Goal: Task Accomplishment & Management: Manage account settings

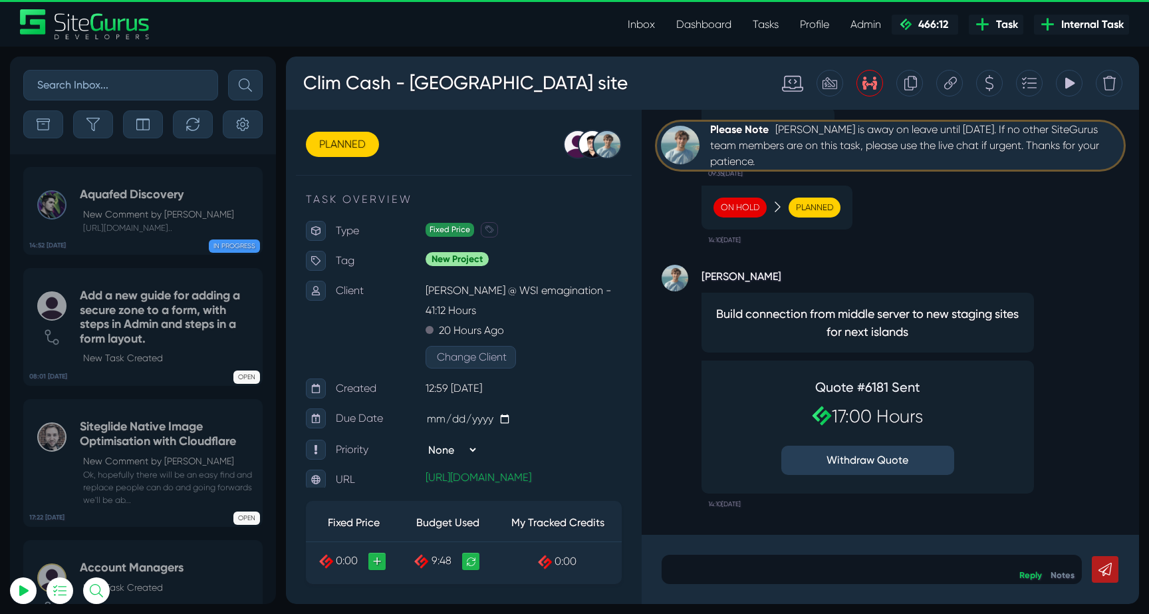
click at [642, 31] on link "Inbox" at bounding box center [641, 24] width 49 height 27
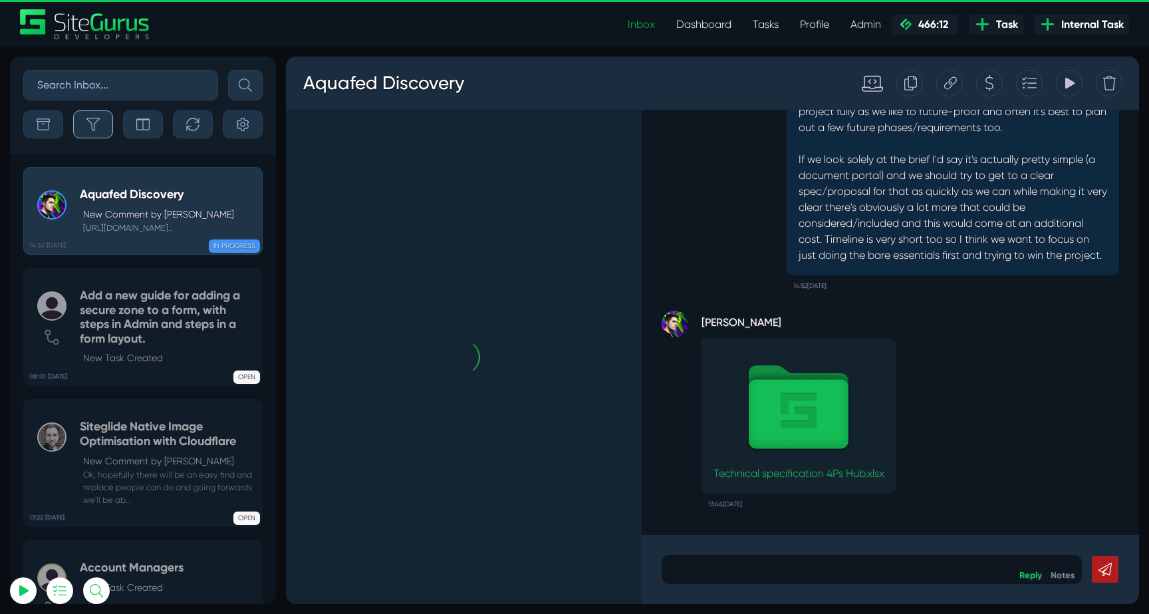
click at [95, 132] on button "button" at bounding box center [93, 124] width 40 height 28
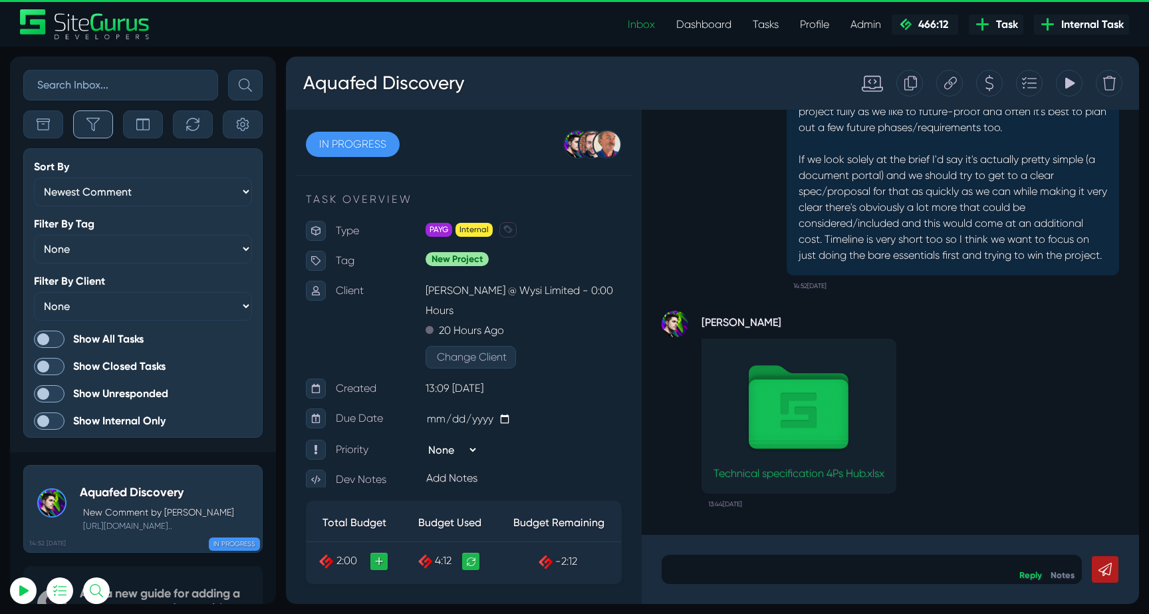
scroll to position [-3324, 0]
click at [47, 336] on span at bounding box center [49, 338] width 31 height 17
click at [0, 0] on input "Show All Tasks" at bounding box center [0, 0] width 0 height 0
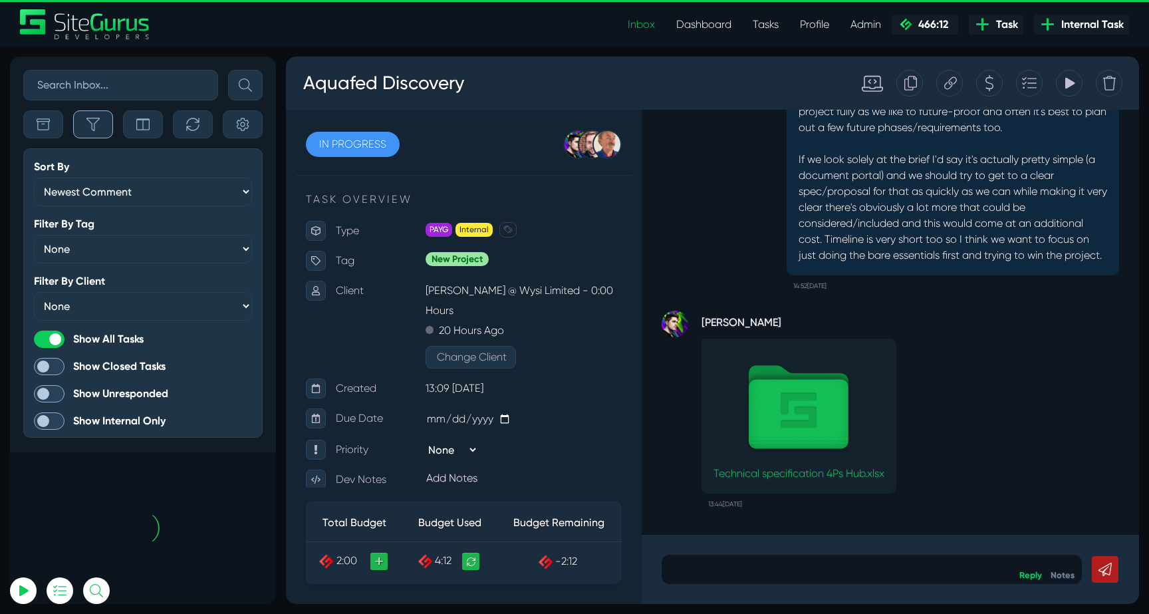
click at [94, 134] on button "button" at bounding box center [93, 124] width 40 height 28
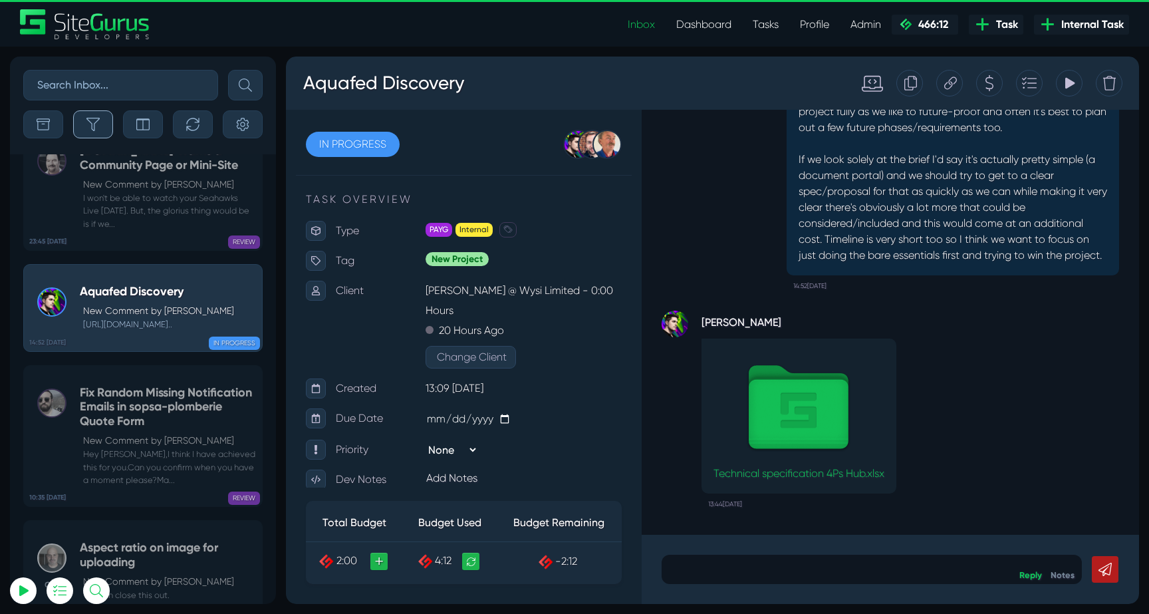
scroll to position [-52855, 0]
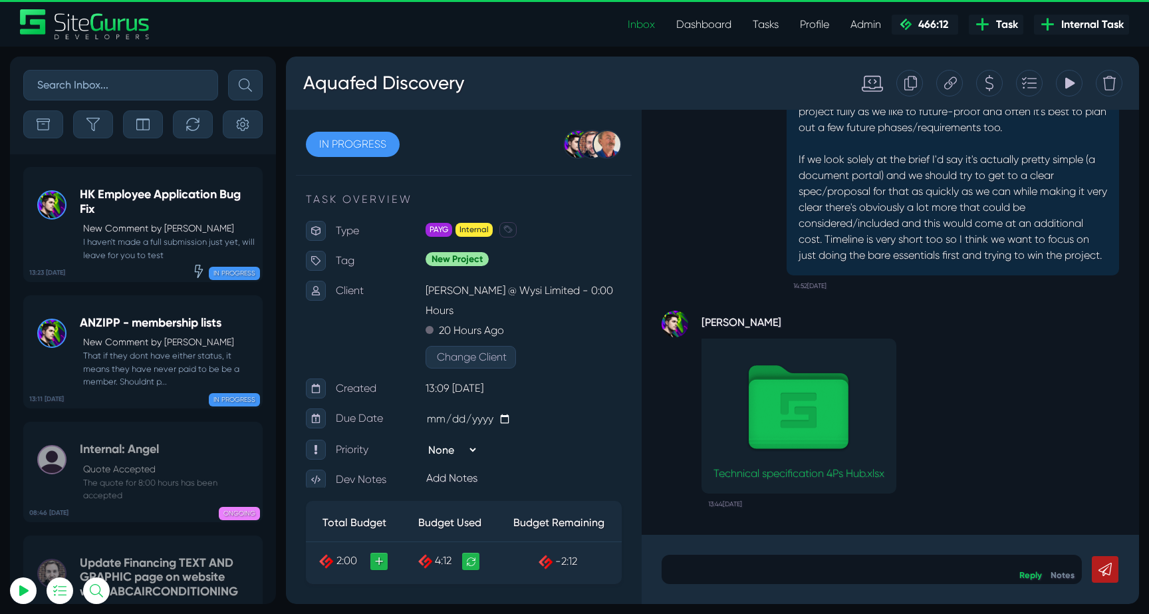
click at [139, 192] on h5 "HK Employee Application Bug Fix" at bounding box center [168, 201] width 176 height 29
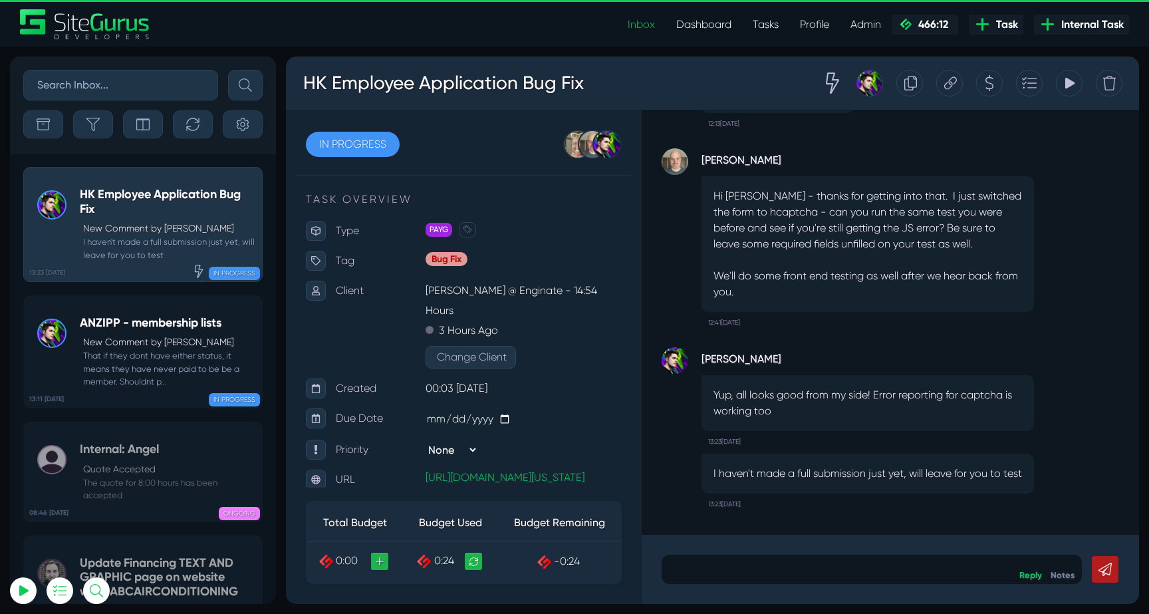
drag, startPoint x: 811, startPoint y: 177, endPoint x: 974, endPoint y: 268, distance: 186.6
click at [974, 268] on p "Hi Josh - thanks for getting into that. I just switched the form to hcaptcha - …" at bounding box center [867, 244] width 308 height 112
click at [98, 322] on h5 "ANZIPP - membership lists" at bounding box center [168, 323] width 176 height 15
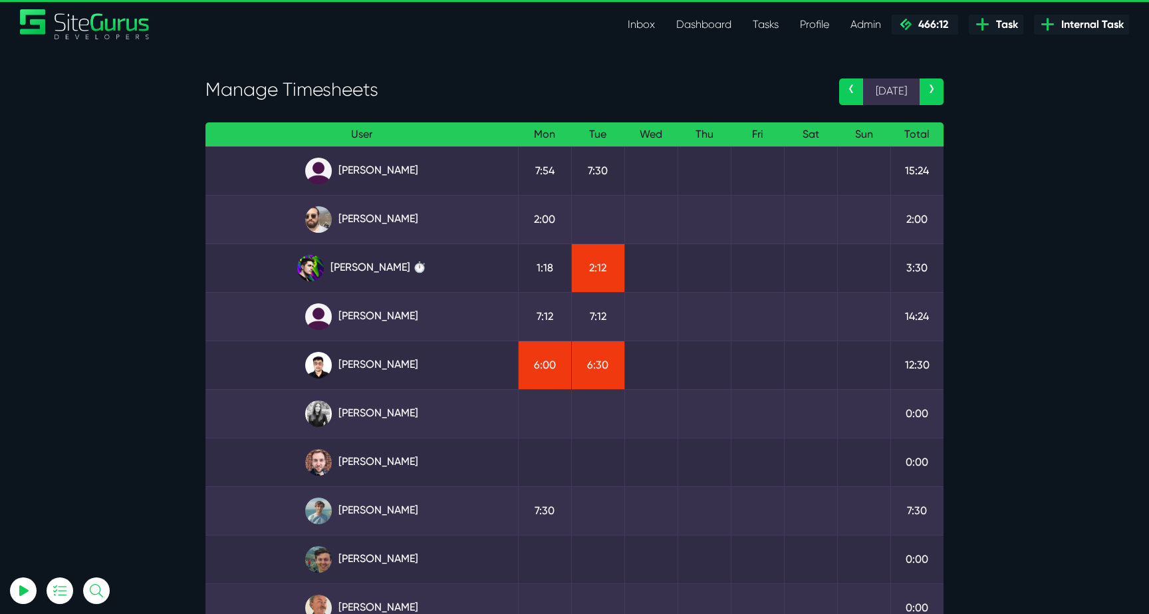
click at [346, 247] on td "[PERSON_NAME] ⏱️" at bounding box center [361, 267] width 312 height 49
click at [346, 261] on link "[PERSON_NAME] ⏱️" at bounding box center [361, 268] width 291 height 27
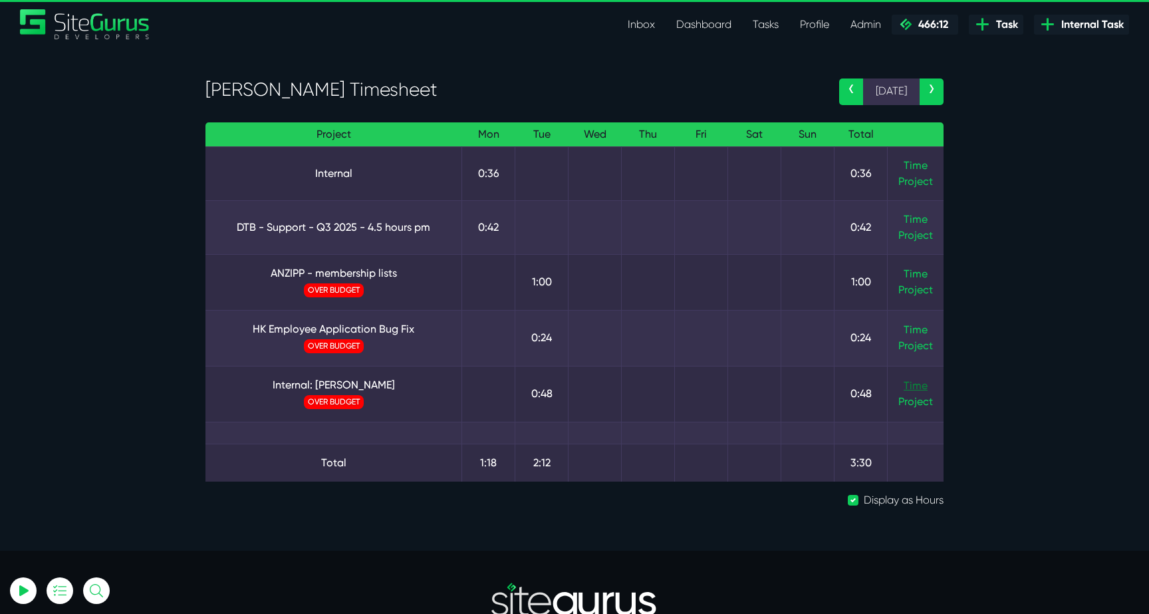
type input "luke@sitegurus.io"
click at [921, 386] on link "Time" at bounding box center [916, 385] width 24 height 13
